Goal: Information Seeking & Learning: Find specific page/section

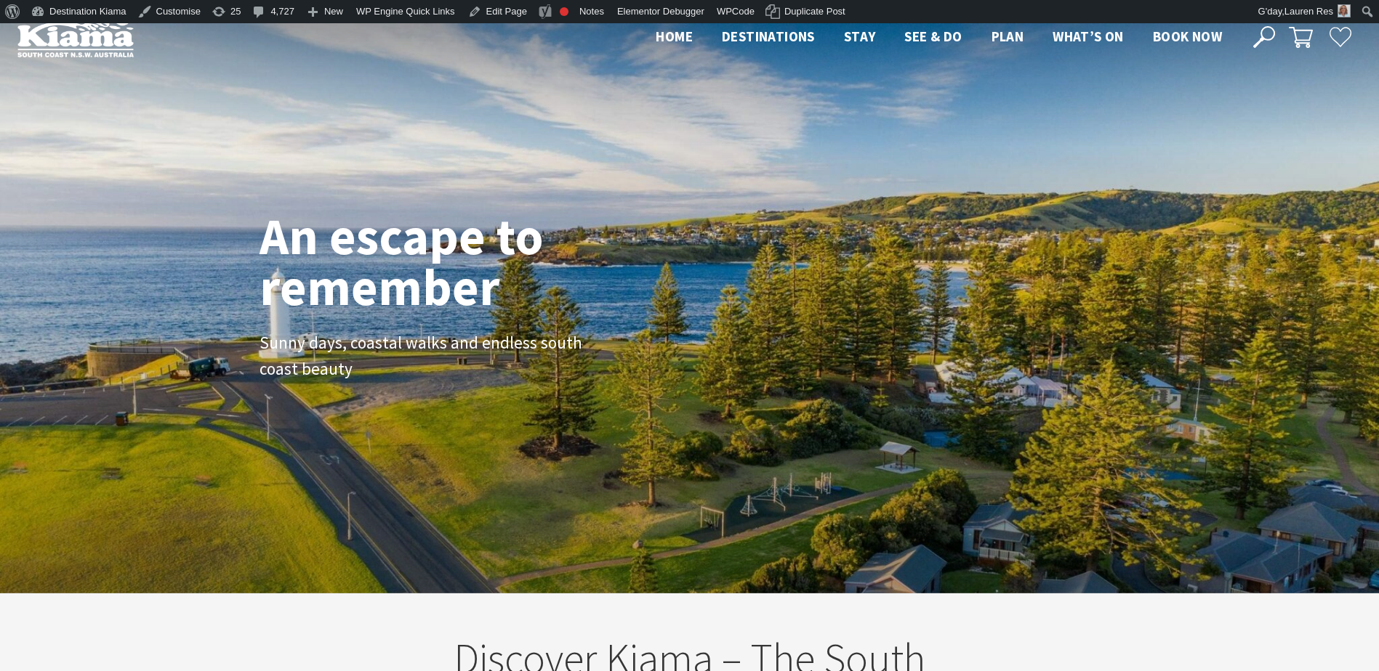
click at [1275, 37] on div "Close Nav Home Destinations Towns & Villages Kiama Gerringong Gerroa Jamberoo M…" at bounding box center [1001, 37] width 720 height 24
click at [1270, 37] on icon at bounding box center [1264, 37] width 22 height 22
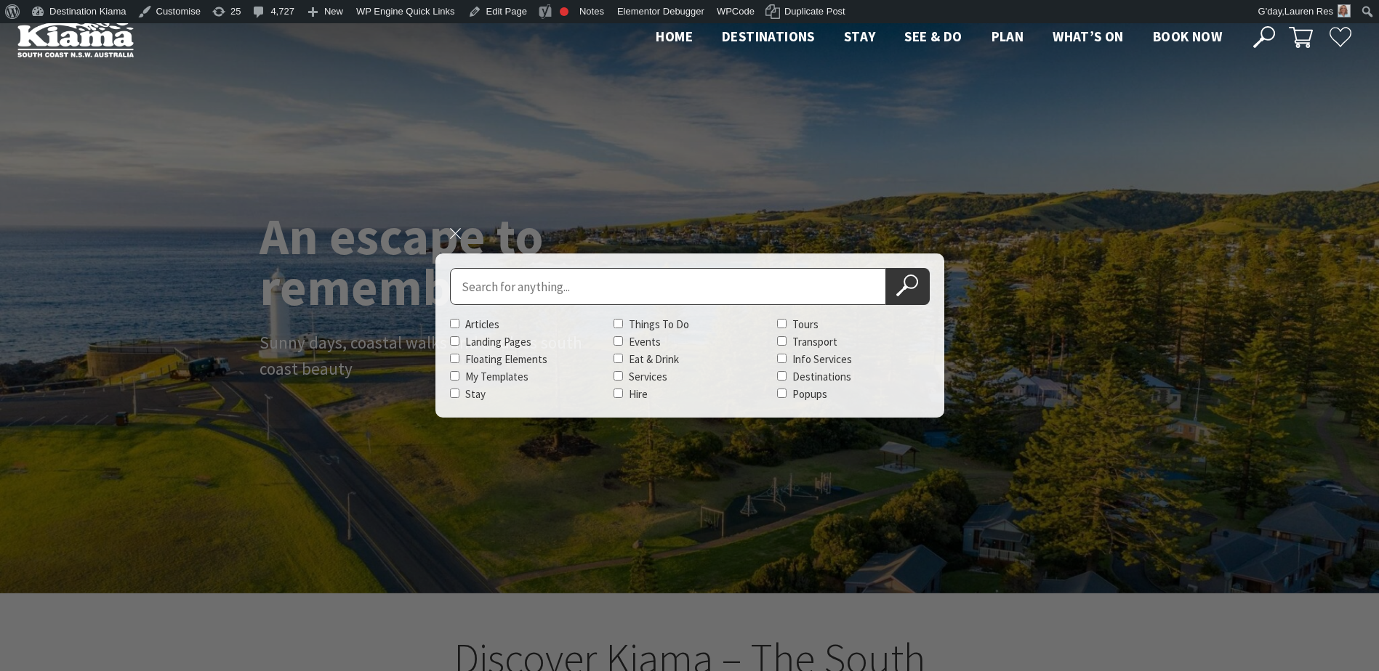
scroll to position [243, 1389]
click at [622, 278] on input "Search for" at bounding box center [668, 286] width 436 height 37
type input "willowvale road"
click at [886, 268] on button "Search Now" at bounding box center [908, 286] width 44 height 37
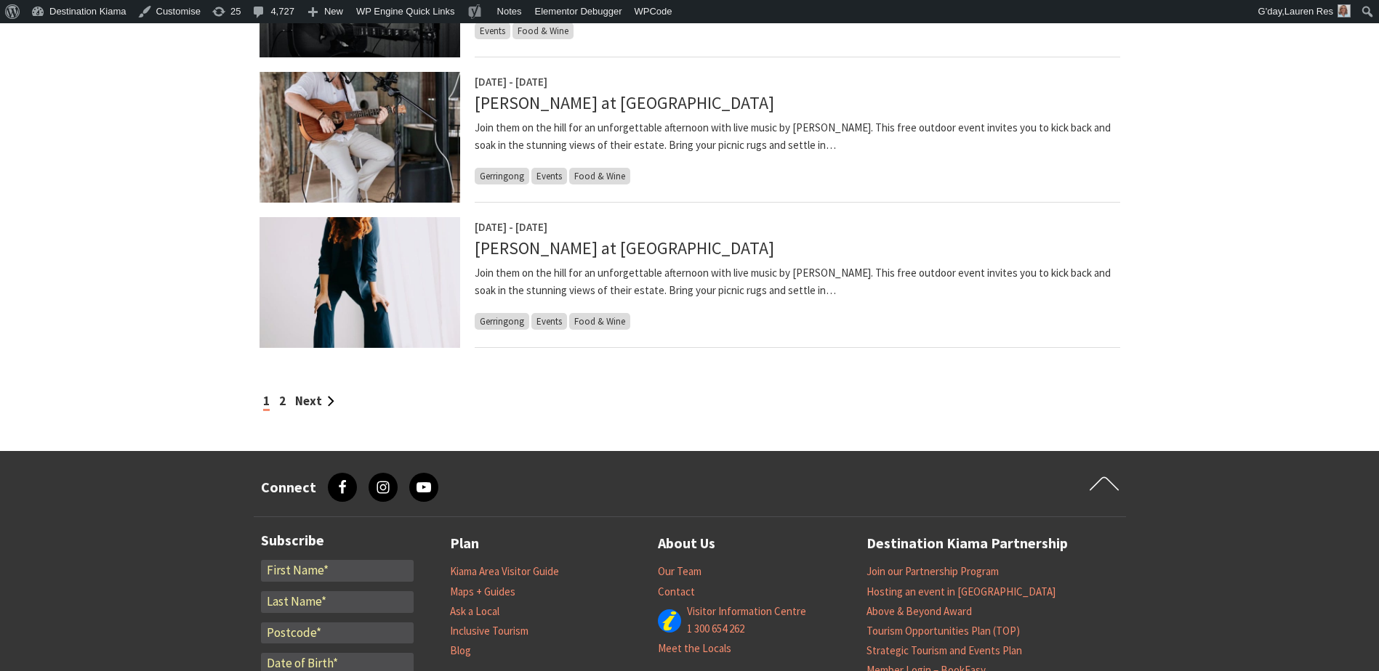
scroll to position [1308, 0]
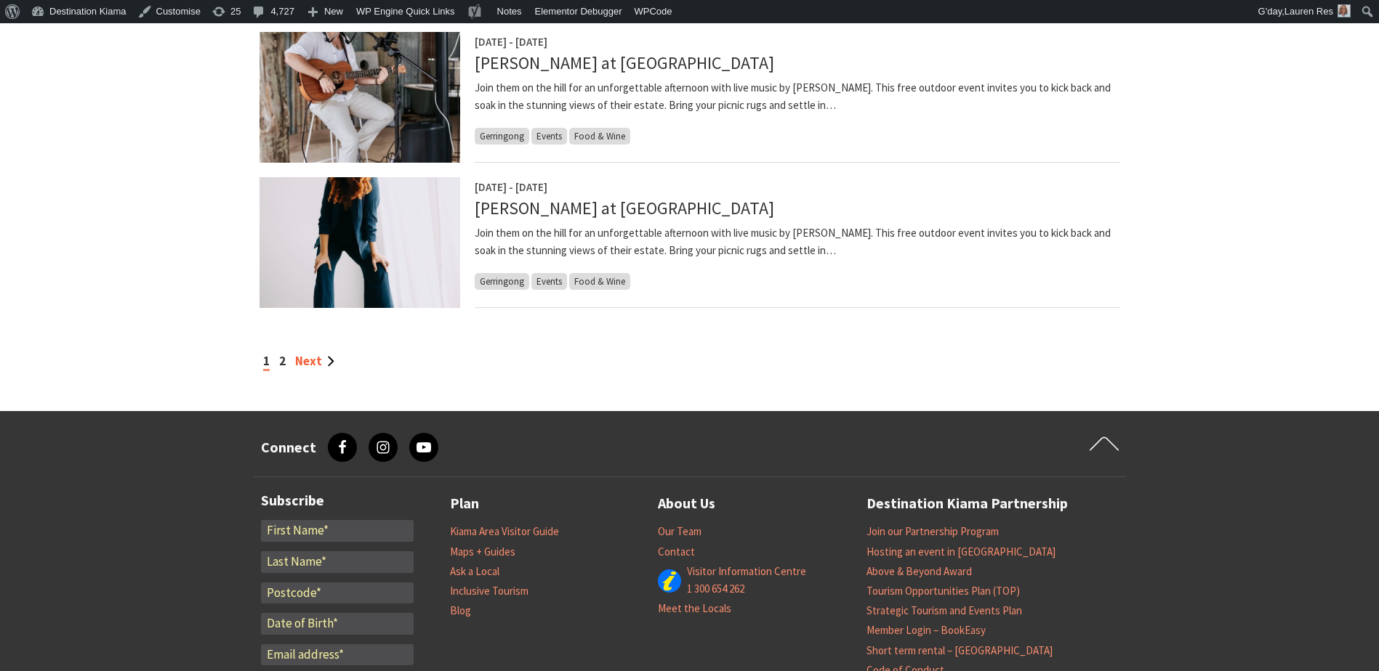
click at [316, 360] on link "Next" at bounding box center [314, 361] width 39 height 16
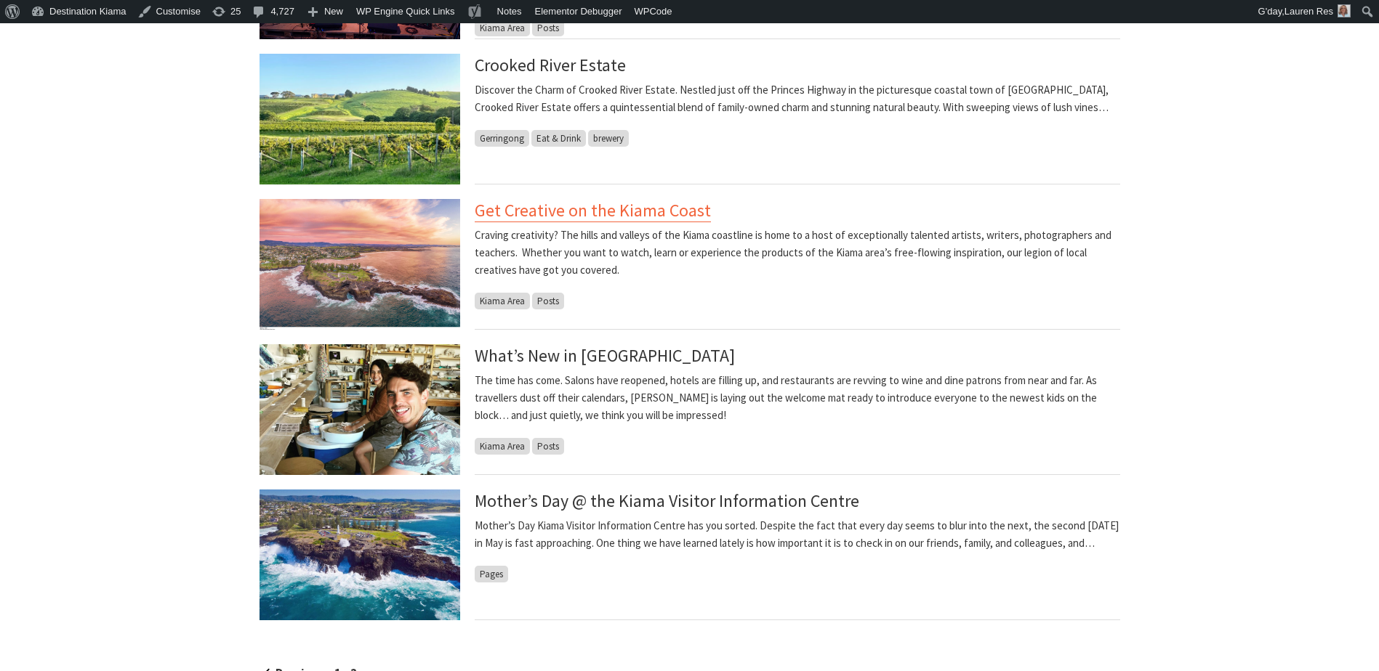
scroll to position [872, 0]
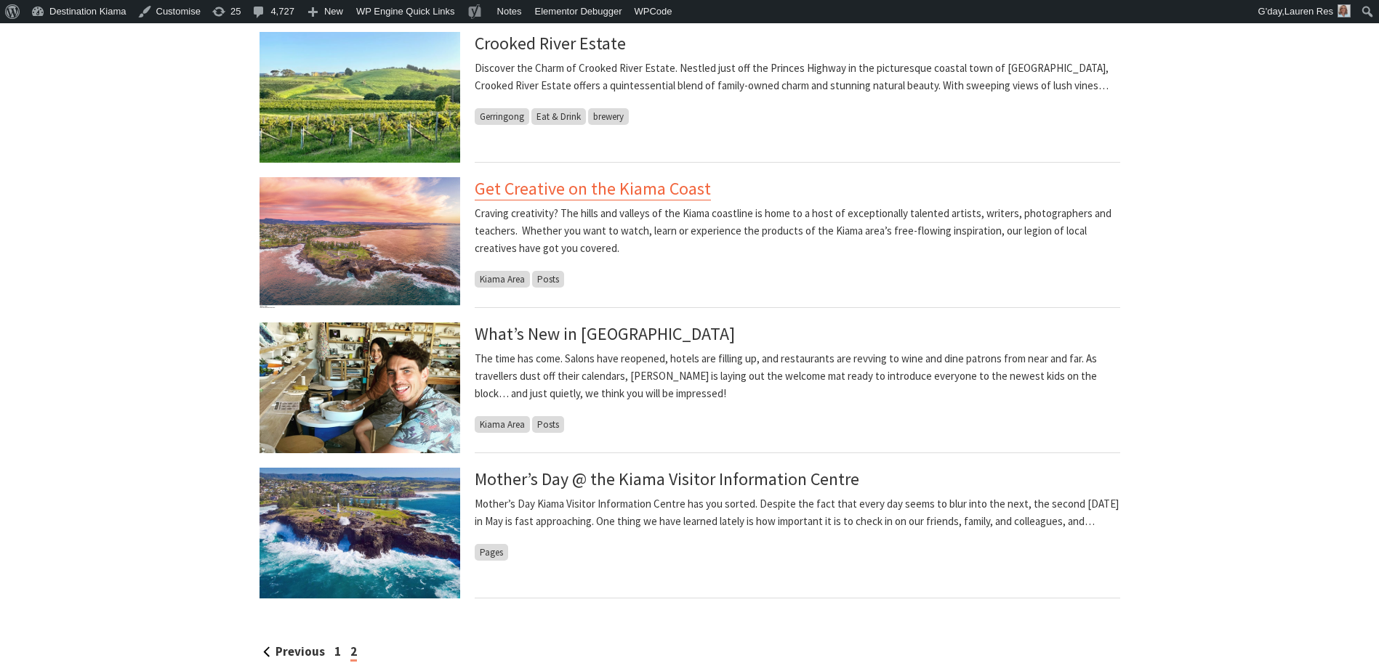
click at [501, 190] on link "Get Creative on the Kiama Coast" at bounding box center [593, 188] width 236 height 23
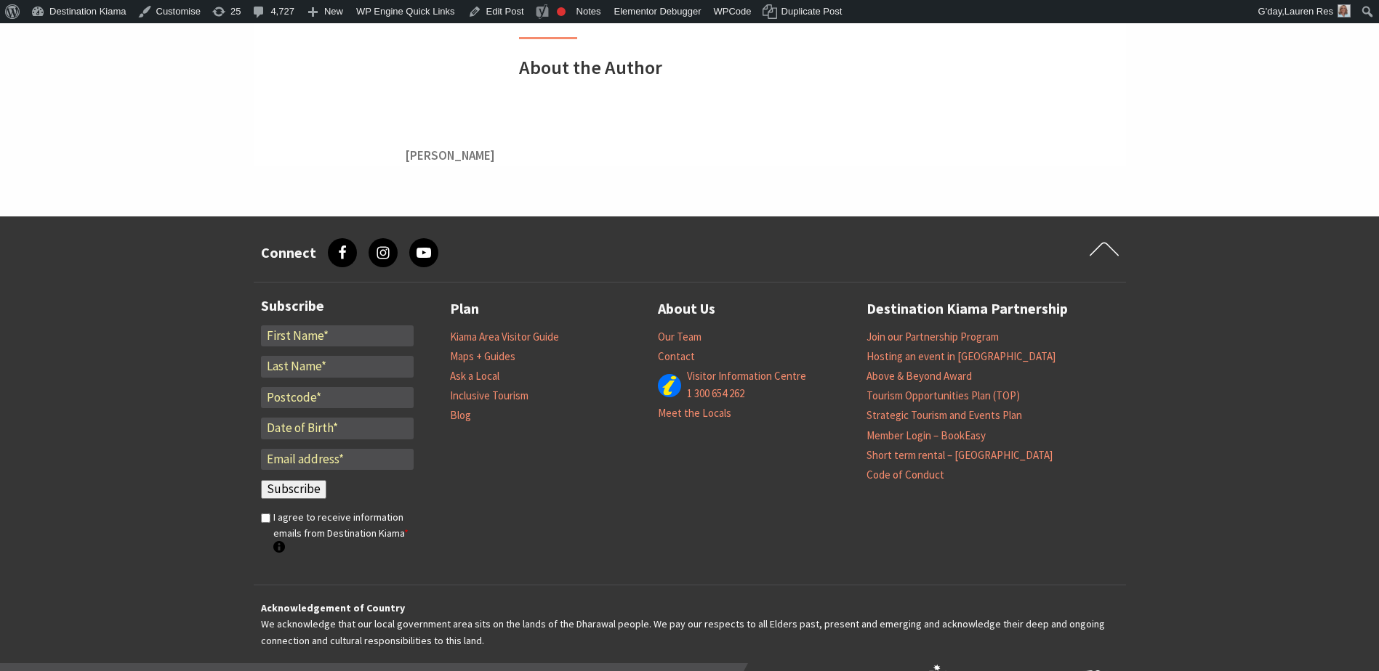
scroll to position [5302, 0]
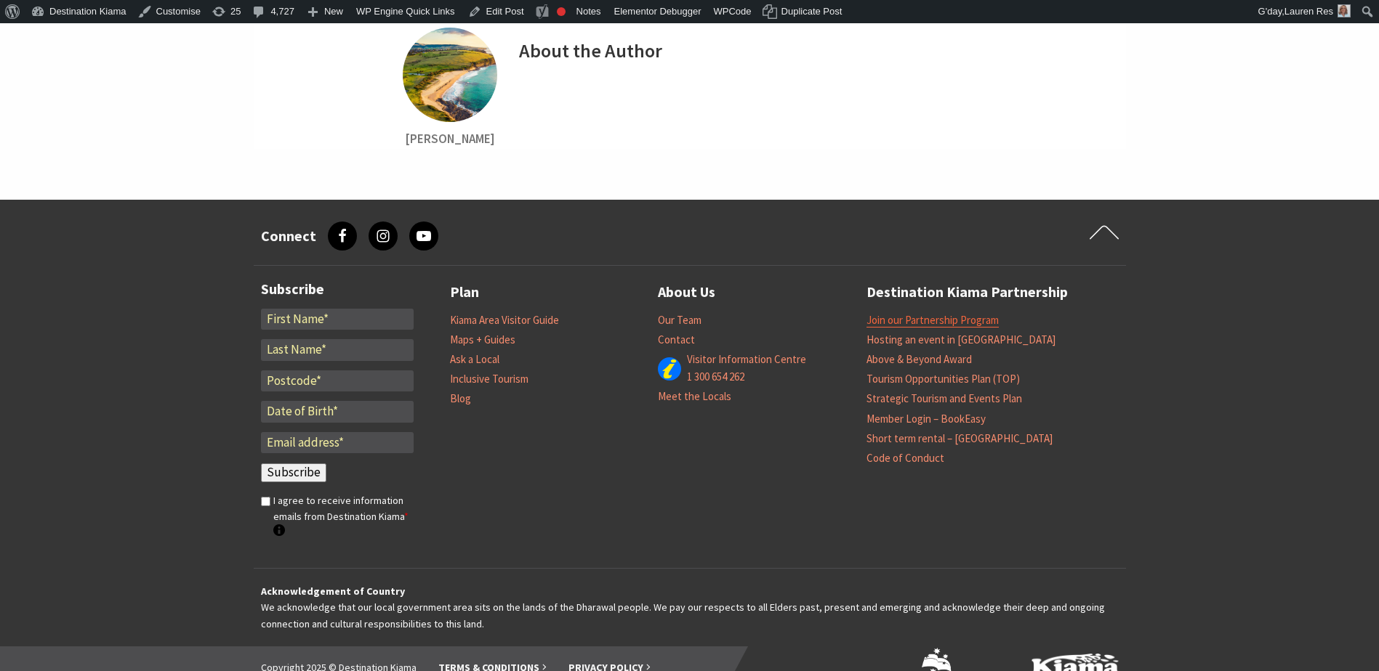
click at [895, 313] on link "Join our Partnership Program" at bounding box center [932, 320] width 132 height 15
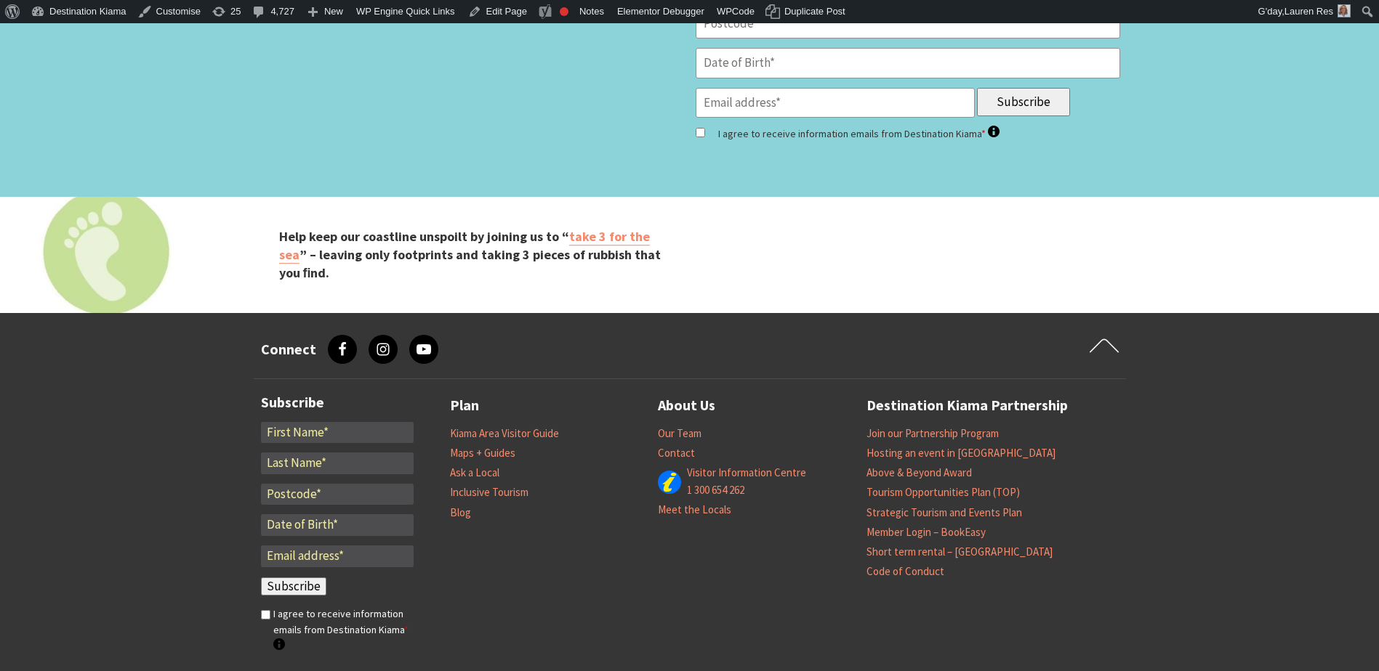
scroll to position [6045, 0]
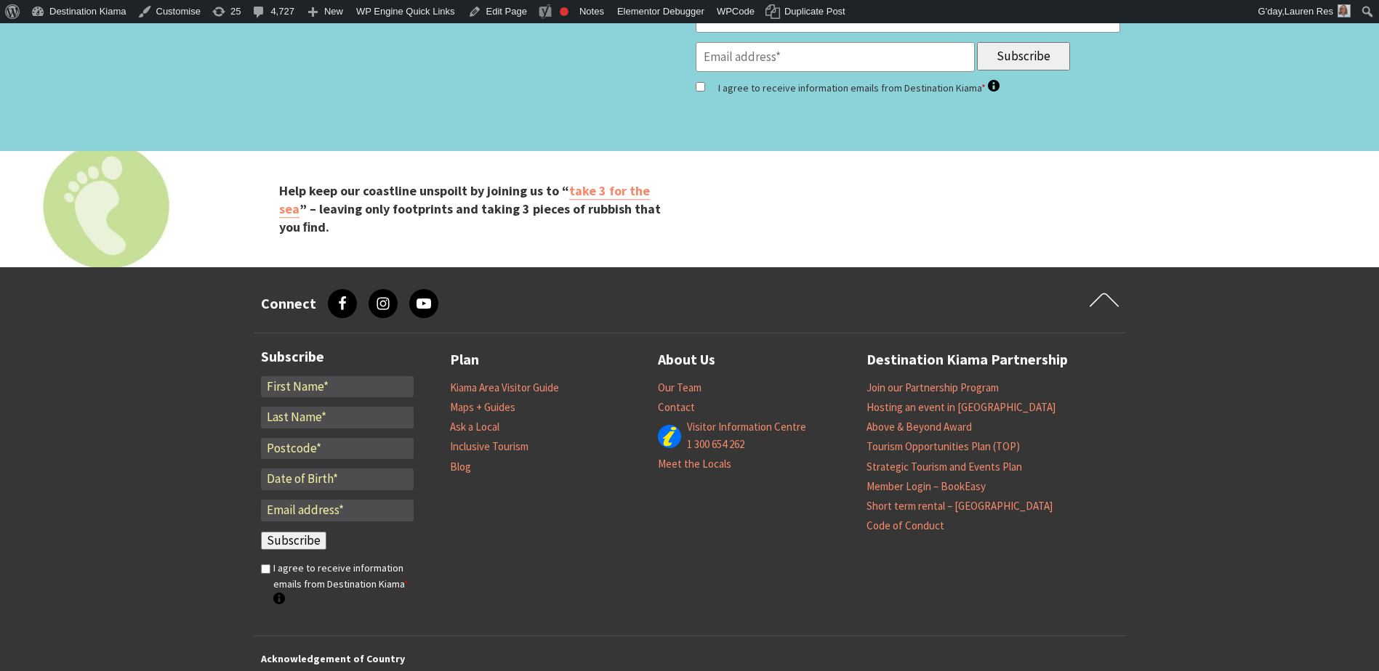
drag, startPoint x: 1345, startPoint y: 294, endPoint x: 1259, endPoint y: 326, distance: 91.5
click at [1344, 295] on footer "Connect facebook, Facebook instagram, Instagram youtube, YouTube Scroll to firs…" at bounding box center [689, 523] width 1379 height 512
click at [883, 381] on link "Join our Partnership Program" at bounding box center [932, 388] width 132 height 15
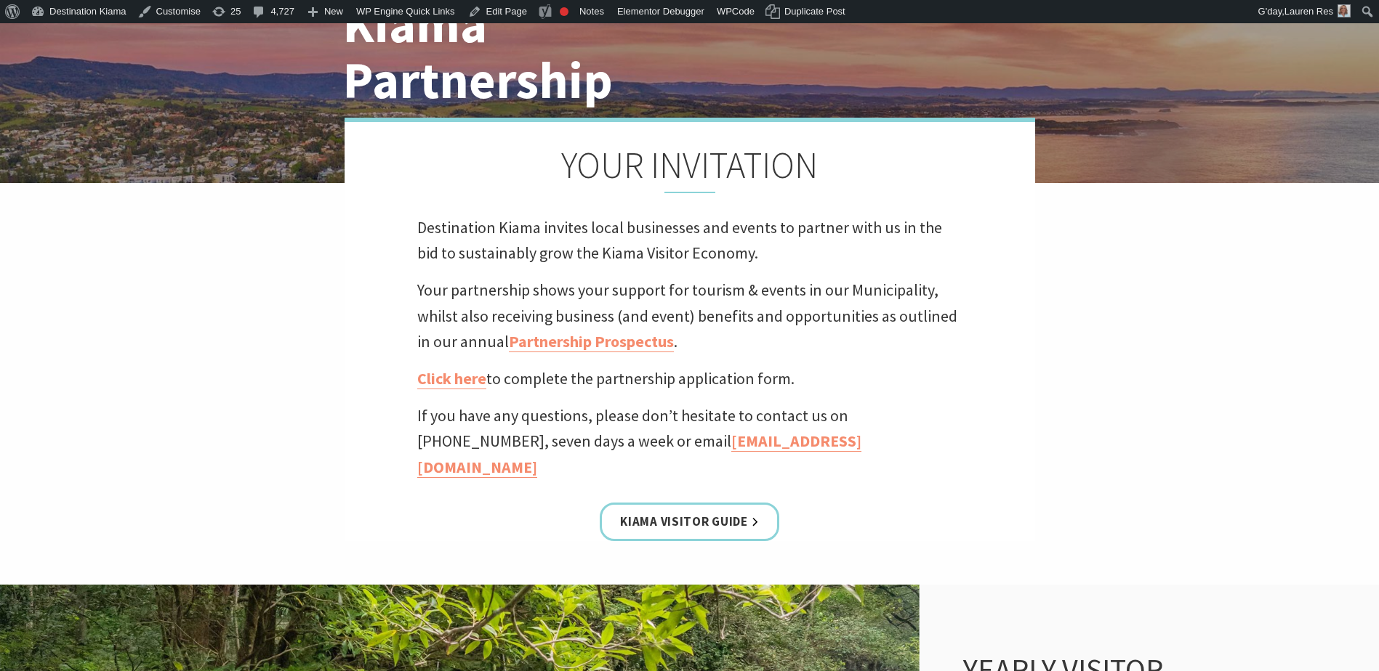
scroll to position [218, 0]
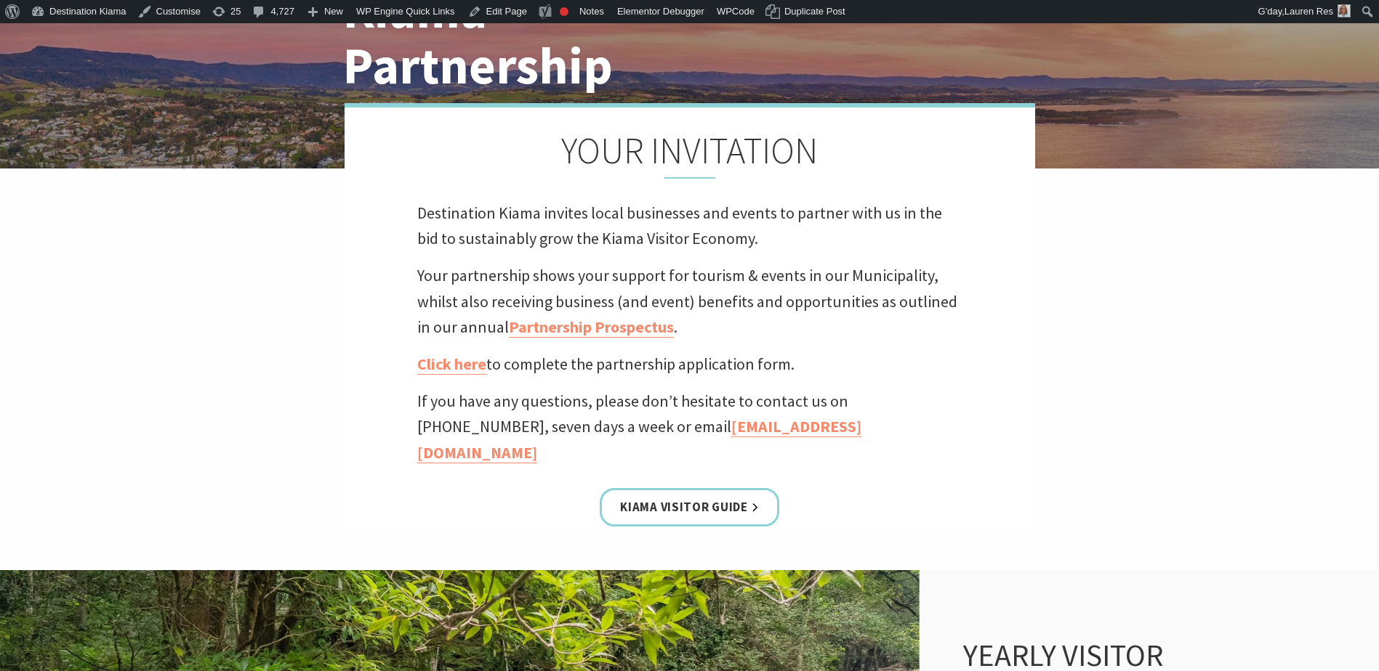
drag, startPoint x: 1274, startPoint y: 485, endPoint x: 1148, endPoint y: 344, distance: 188.9
click at [1274, 485] on div "Destination Kiama Partnership YOUR INVITATION Destination Kiama invites local b…" at bounding box center [689, 198] width 1379 height 787
click at [467, 368] on link "Click here" at bounding box center [451, 364] width 69 height 21
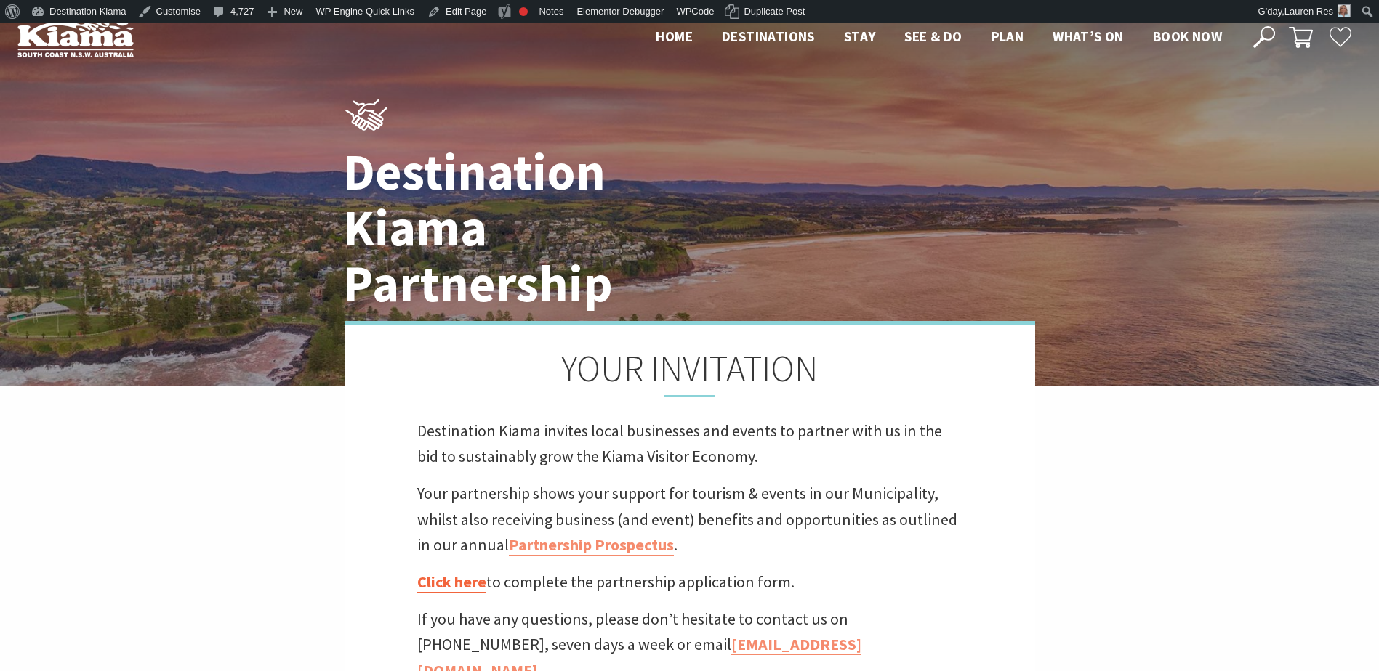
click at [467, 580] on link "Click here" at bounding box center [451, 582] width 69 height 21
click at [575, 551] on link "Partnership Prospectus" at bounding box center [591, 545] width 165 height 21
click at [1049, 31] on ul "Home Destinations Towns & Villages Kiama Gerringong Gerroa Jamberoo Minnamurra …" at bounding box center [938, 36] width 595 height 22
click at [1083, 25] on header "Open Nav Close Nav Home Destinations Towns & Villages Kiama Gerringong Gerroa J…" at bounding box center [689, 37] width 1379 height 75
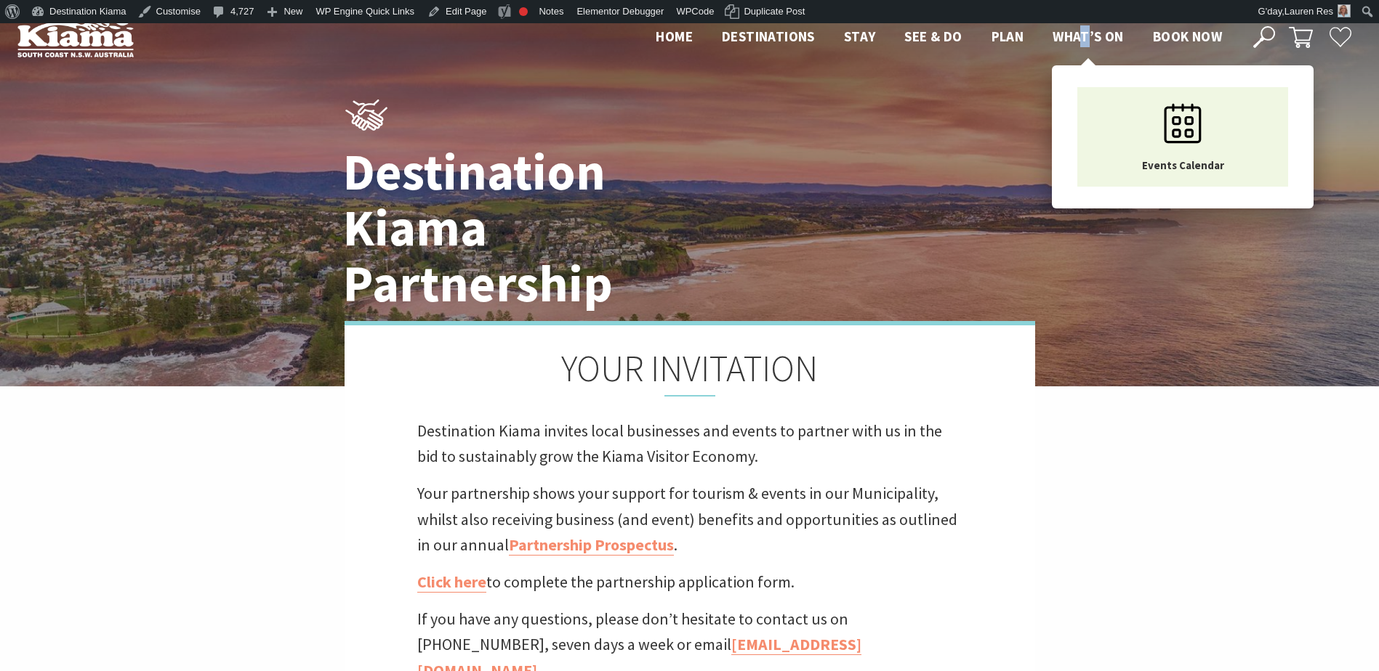
click at [1083, 28] on span "What’s On" at bounding box center [1087, 36] width 71 height 17
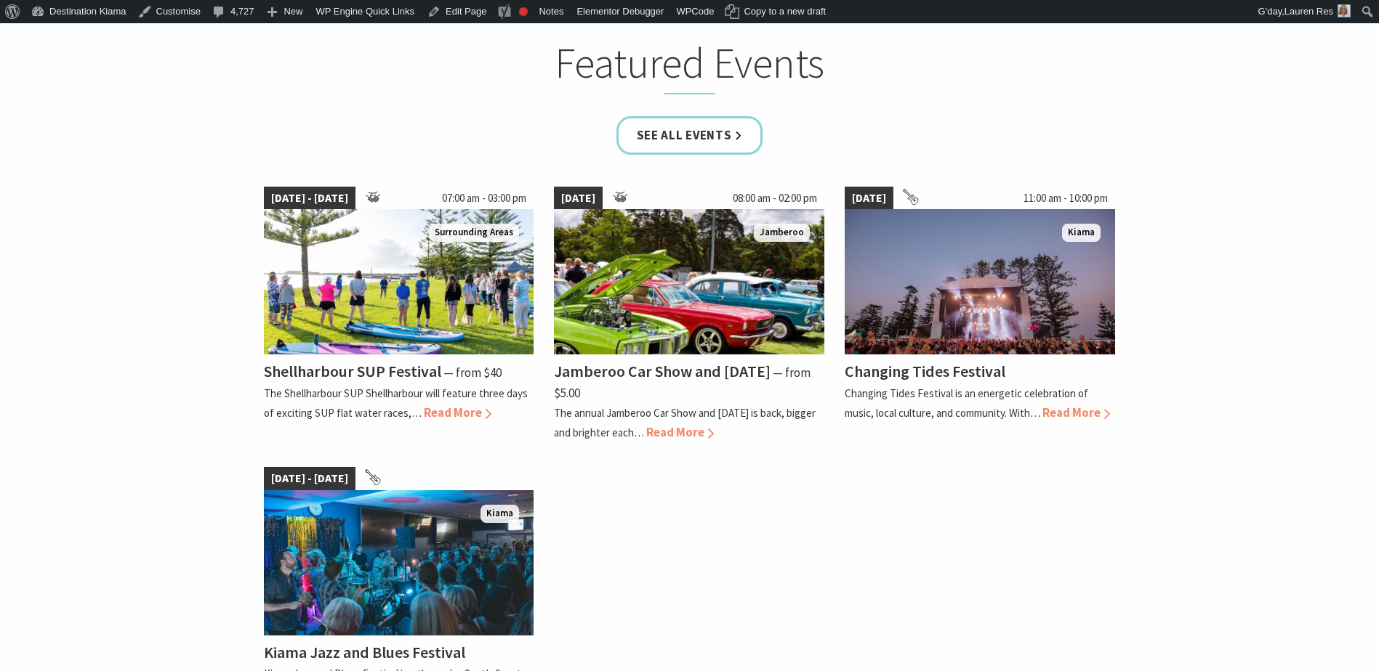
scroll to position [509, 0]
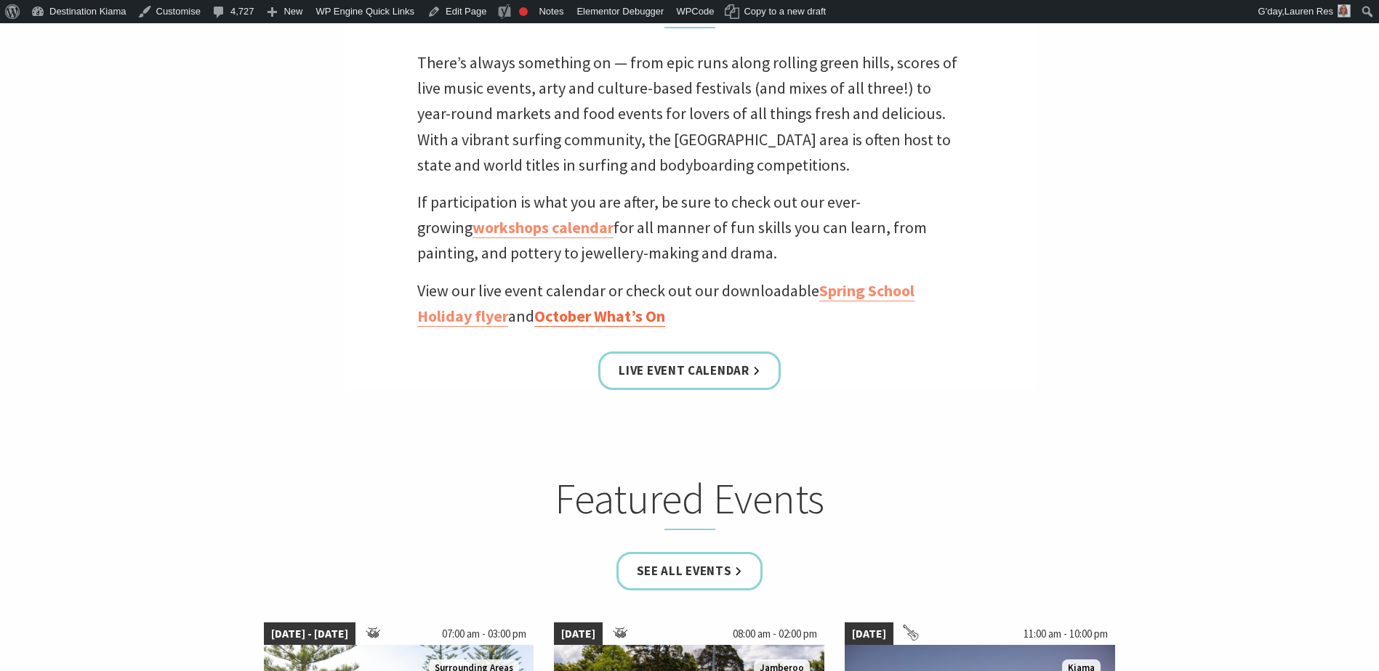
drag, startPoint x: 665, startPoint y: 374, endPoint x: 641, endPoint y: 323, distance: 56.9
click at [665, 374] on link "Live Event Calendar" at bounding box center [689, 371] width 182 height 39
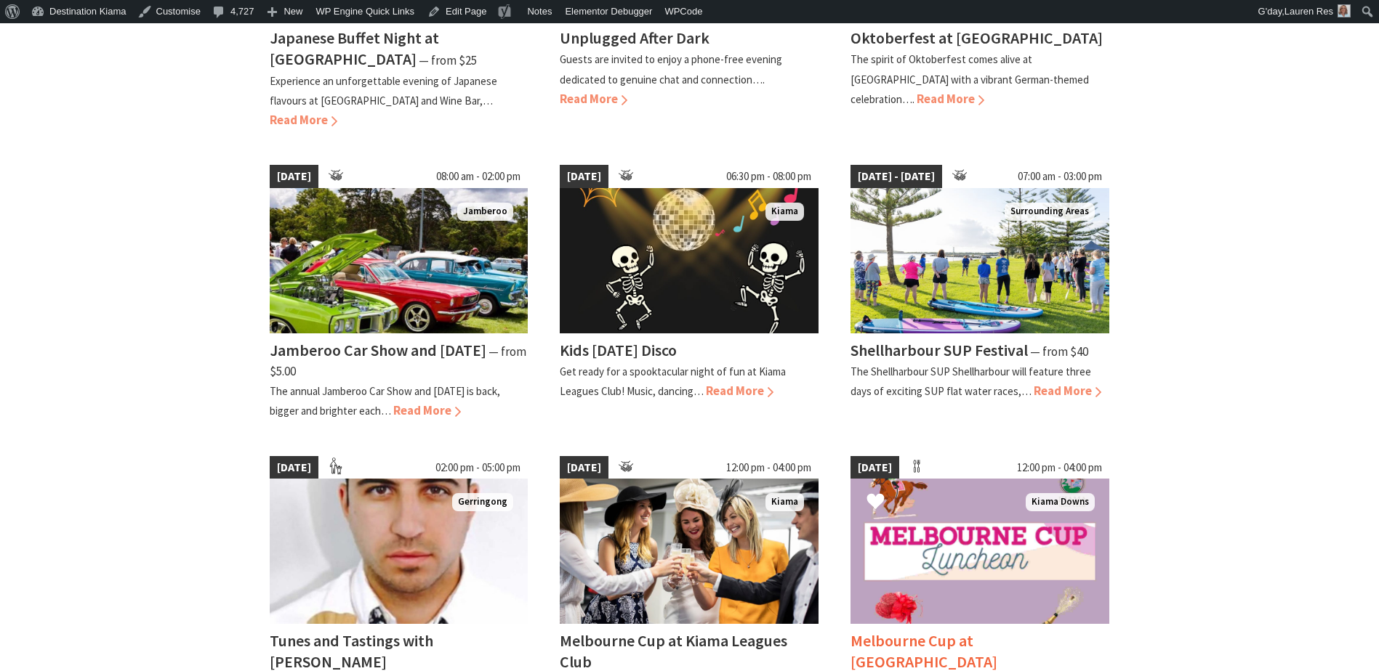
scroll to position [1090, 0]
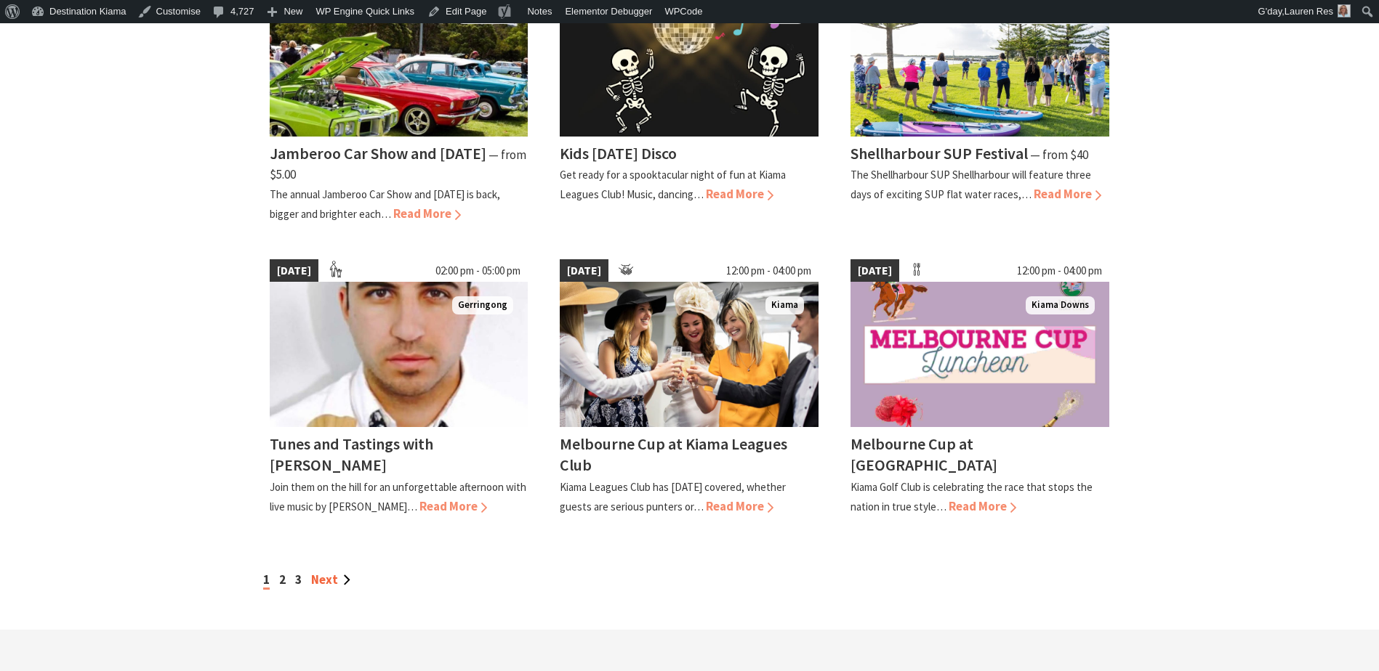
click at [333, 588] on link "Next" at bounding box center [330, 580] width 39 height 16
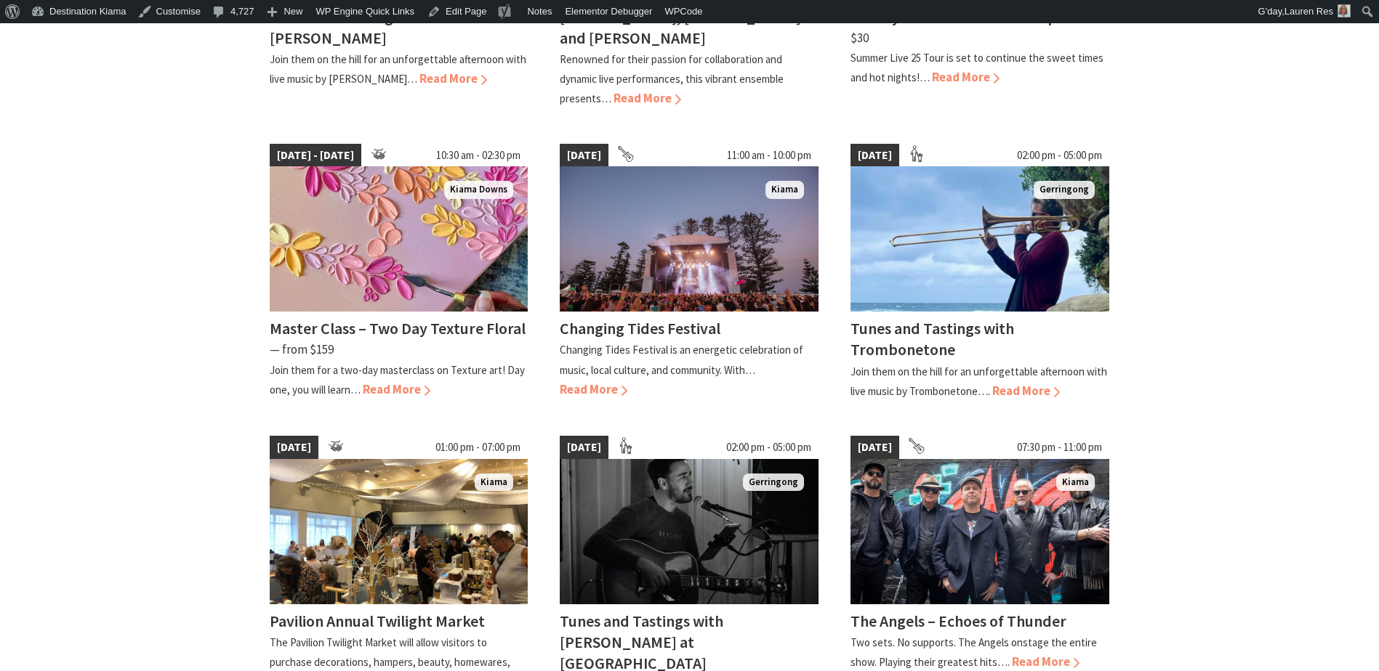
scroll to position [1235, 0]
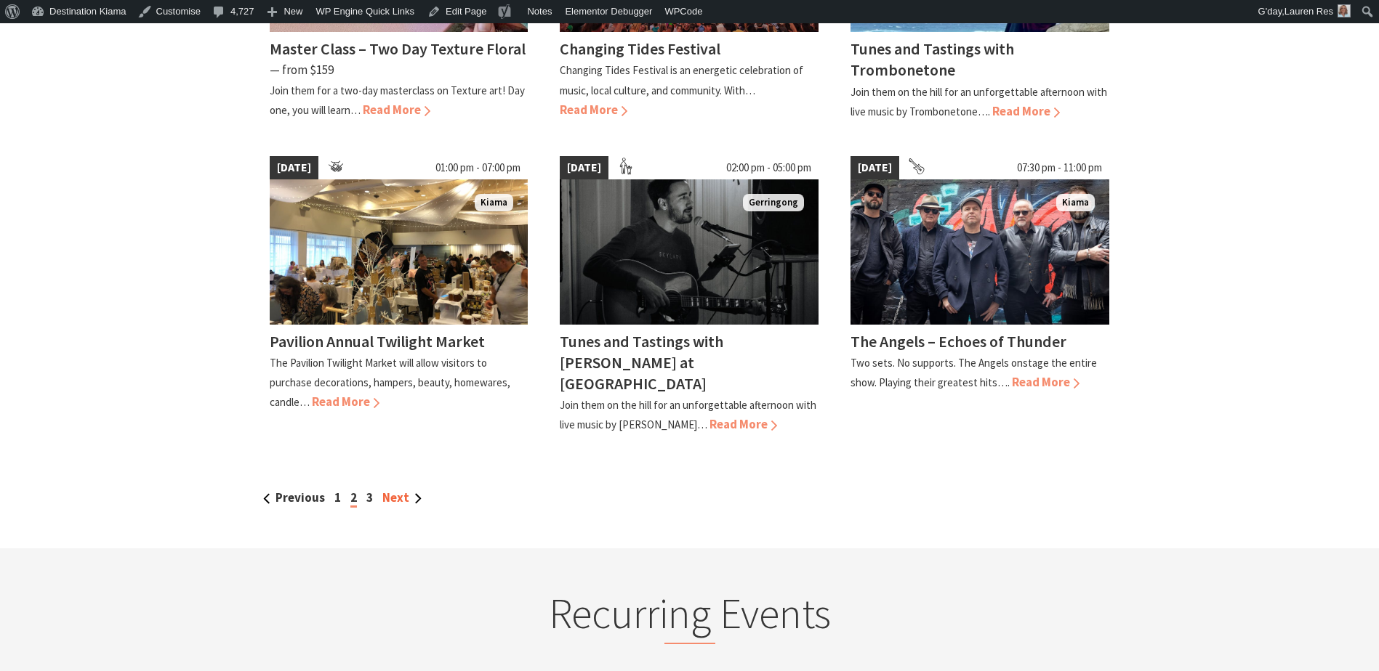
click at [395, 490] on link "Next" at bounding box center [401, 498] width 39 height 16
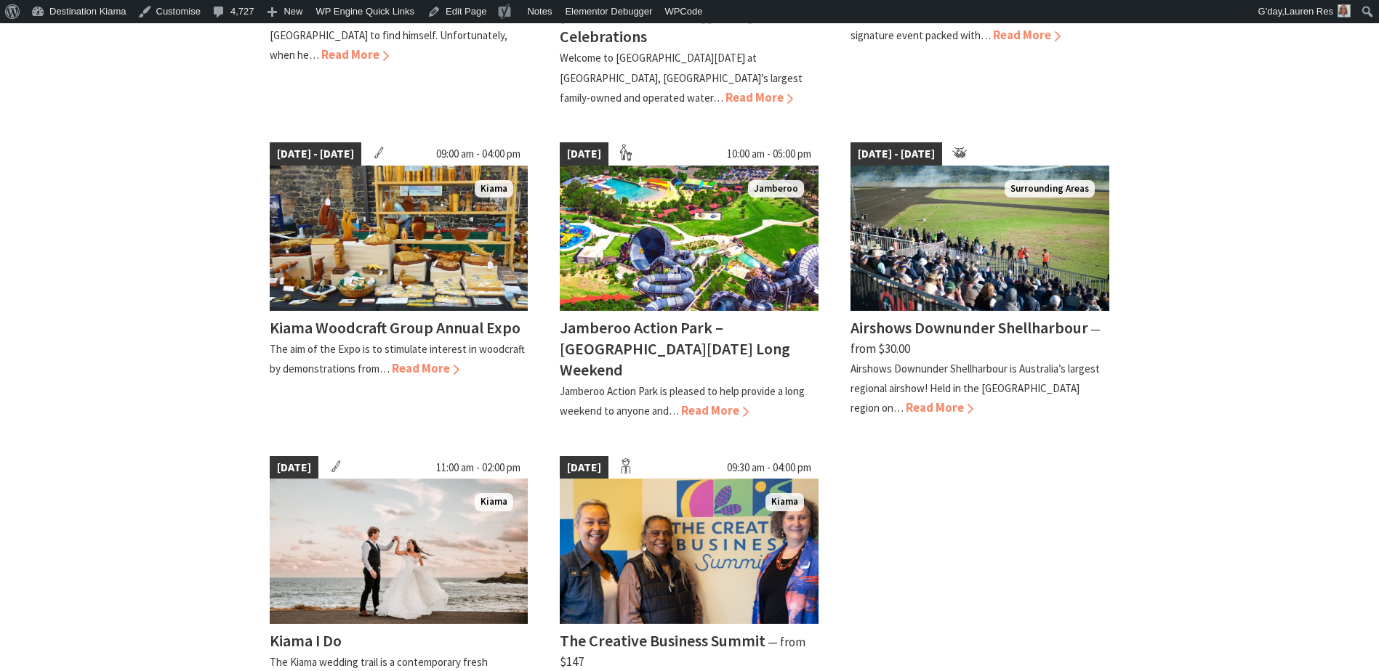
scroll to position [1017, 0]
